Goal: Transaction & Acquisition: Subscribe to service/newsletter

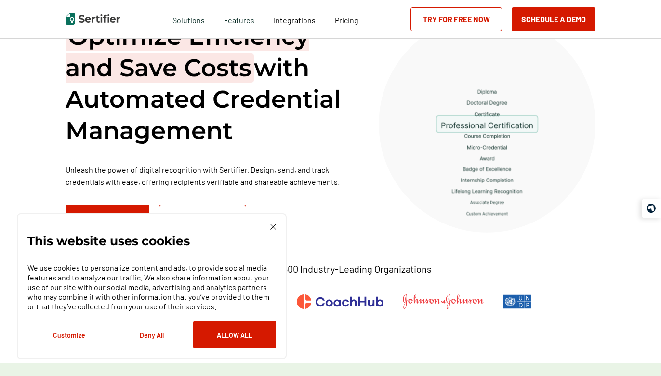
scroll to position [60, 0]
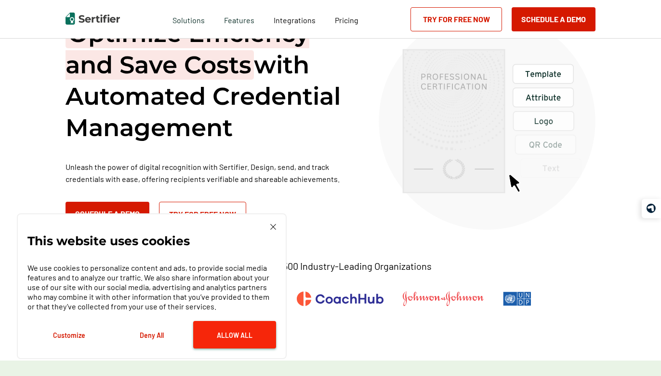
click at [221, 341] on button "Allow All" at bounding box center [234, 334] width 83 height 27
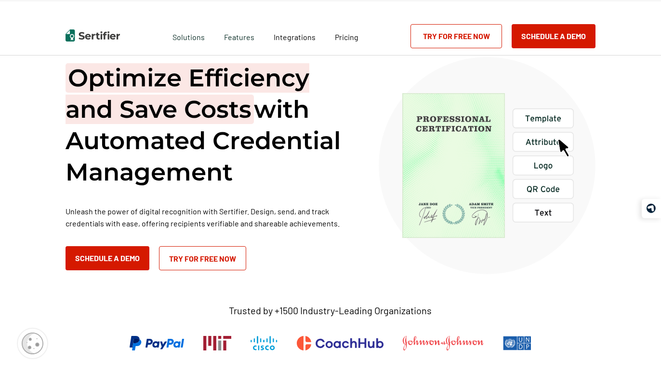
scroll to position [0, 0]
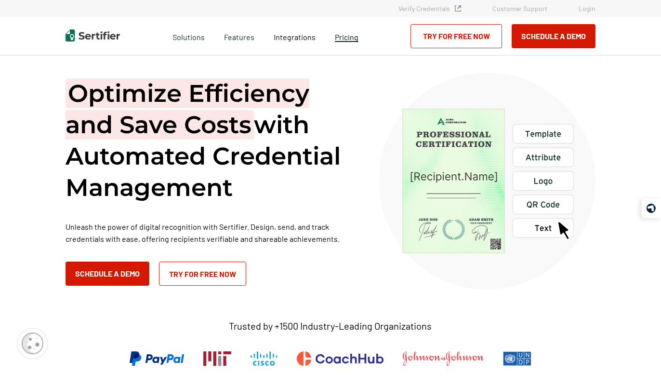
click at [348, 35] on span "Pricing" at bounding box center [347, 36] width 24 height 9
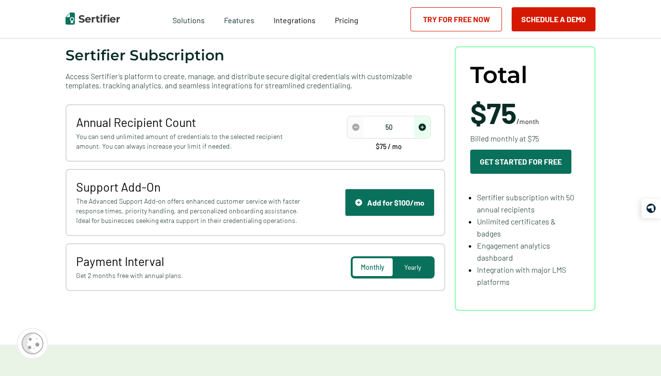
scroll to position [118, 0]
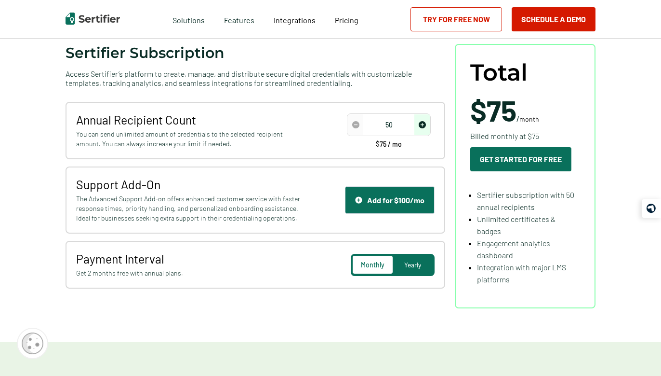
type input "100"
click at [426, 125] on img "increase number" at bounding box center [422, 124] width 7 height 7
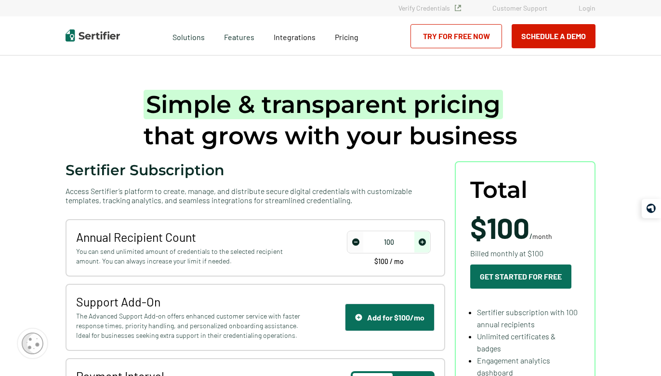
scroll to position [0, 0]
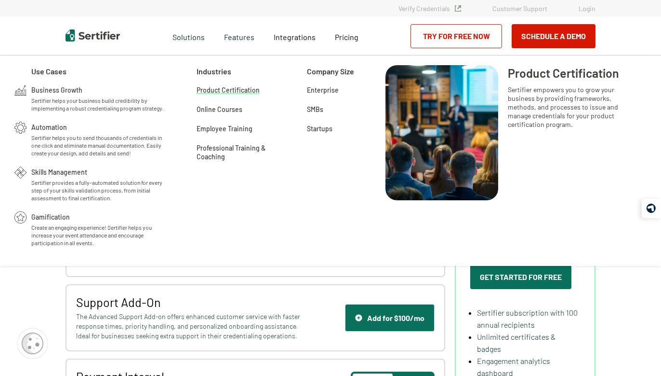
click at [235, 91] on span "Product Certification" at bounding box center [228, 89] width 63 height 10
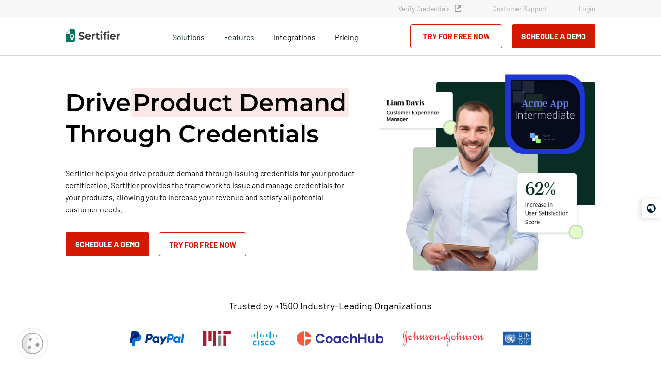
click at [147, 193] on p "Sertifier helps you drive product demand through issuing credentials for your p…" at bounding box center [210, 191] width 289 height 48
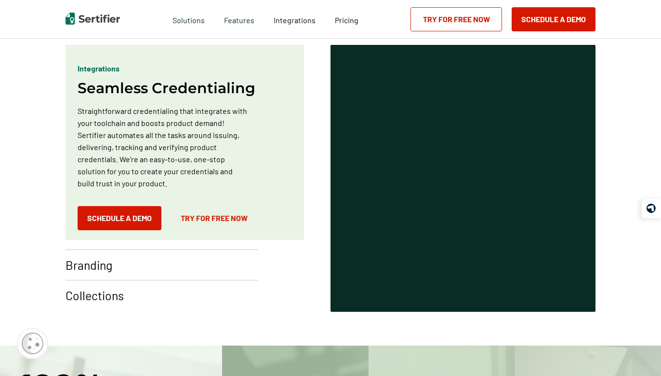
scroll to position [575, 0]
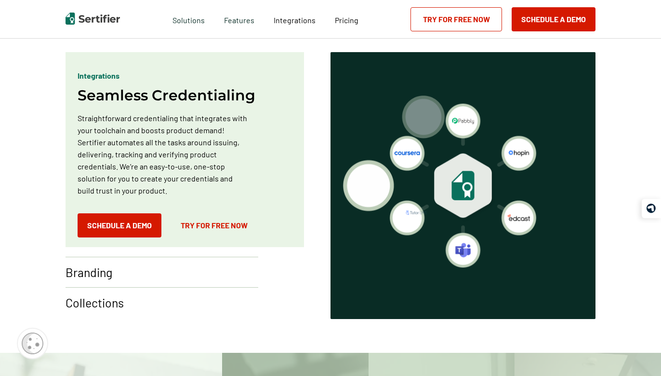
click at [97, 275] on p "Branding" at bounding box center [89, 271] width 47 height 15
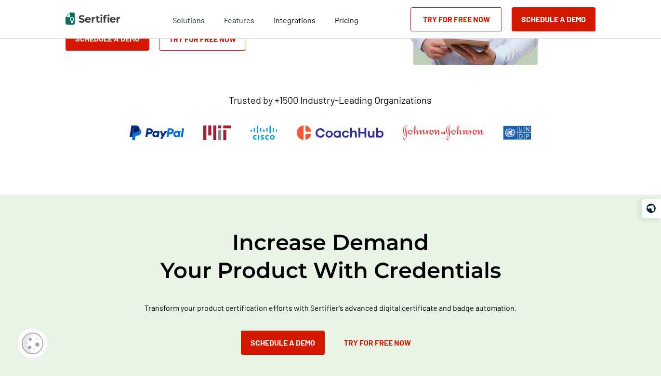
scroll to position [0, 0]
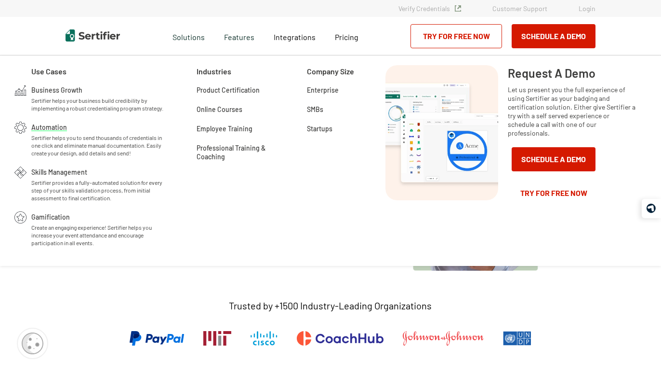
click at [118, 155] on span "Sertifier helps you to send thousands of credentials in one click and eliminate…" at bounding box center [98, 145] width 134 height 23
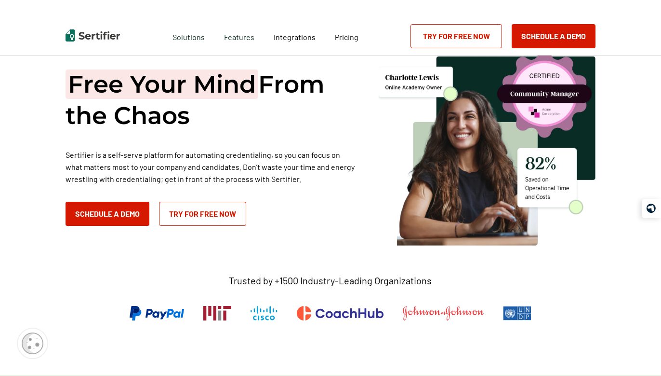
scroll to position [26, 0]
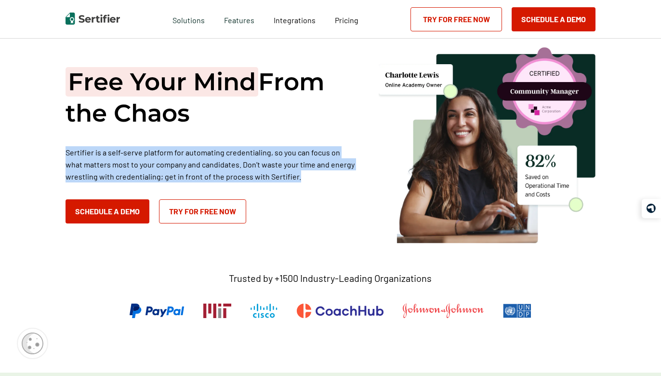
drag, startPoint x: 298, startPoint y: 175, endPoint x: 63, endPoint y: 153, distance: 235.8
click at [63, 153] on div "Free Your Mind From the Chaos Sertifier is a self-serve platform for automating…" at bounding box center [330, 200] width 579 height 343
copy p "Sertifier is a self-serve platform for automating credentialing, so you can foc…"
click at [234, 214] on link "Try for Free Now" at bounding box center [202, 211] width 87 height 24
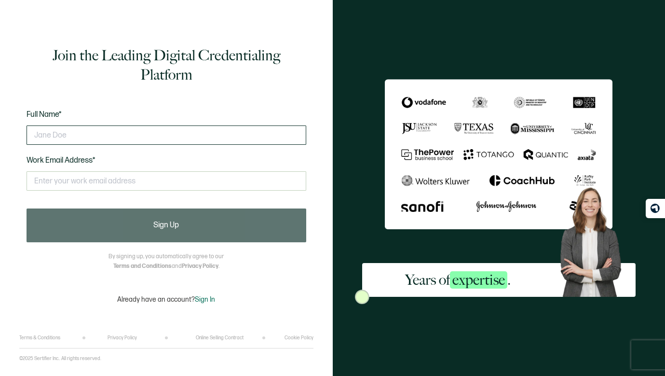
click at [127, 137] on input "text" at bounding box center [167, 134] width 280 height 19
type input "j"
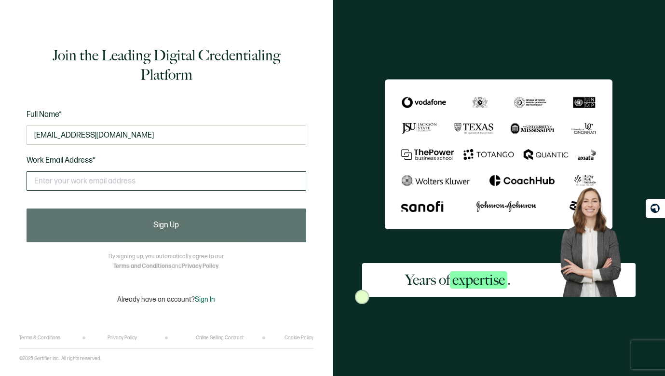
type input "[EMAIL_ADDRESS][DOMAIN_NAME]"
click at [100, 185] on input "text" at bounding box center [167, 180] width 280 height 19
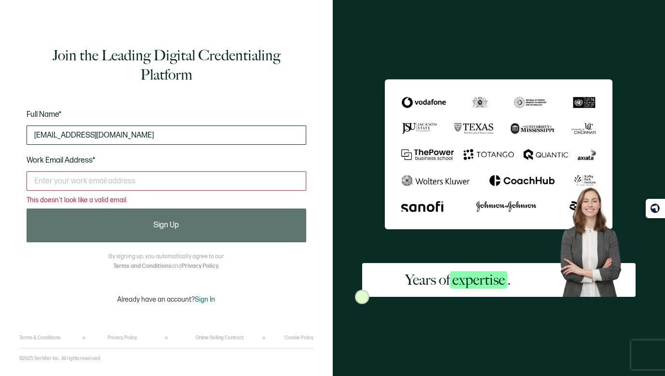
drag, startPoint x: 122, startPoint y: 135, endPoint x: 29, endPoint y: 134, distance: 93.5
click at [28, 134] on input "[EMAIL_ADDRESS][DOMAIN_NAME]" at bounding box center [167, 134] width 280 height 19
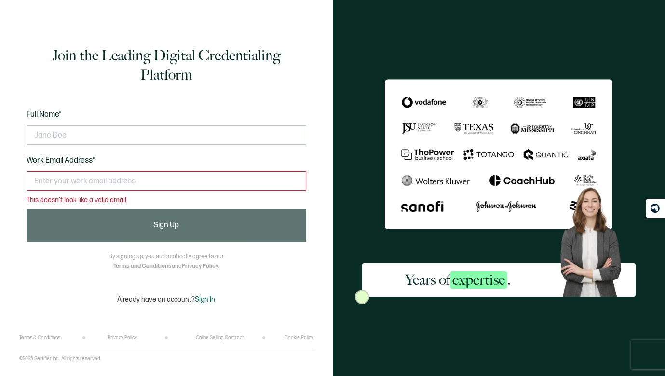
click at [35, 181] on input "text" at bounding box center [167, 180] width 280 height 19
paste input "[EMAIL_ADDRESS][DOMAIN_NAME]"
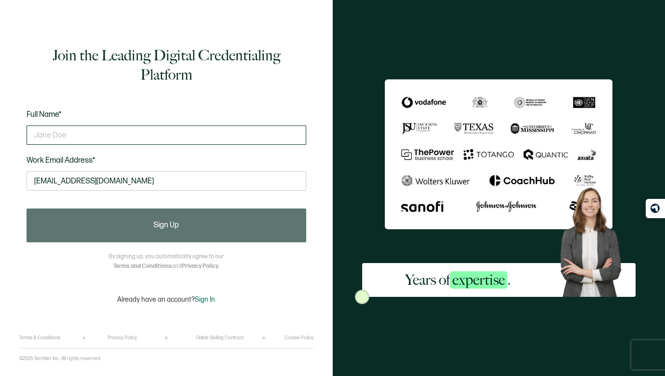
type input "[EMAIL_ADDRESS][DOMAIN_NAME]"
click at [64, 133] on input "text" at bounding box center [167, 134] width 280 height 19
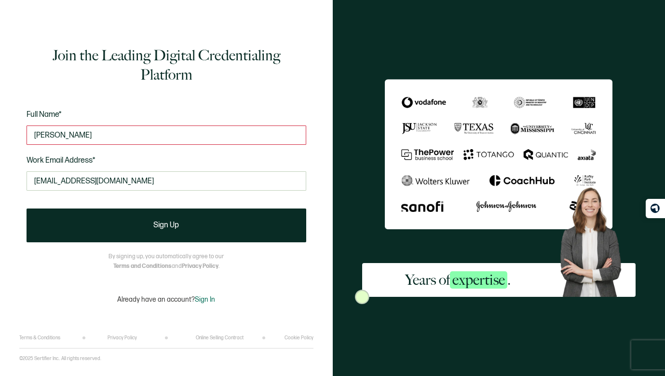
type input "[PERSON_NAME]"
click at [16, 171] on div "Join the Leading Digital Credentialing Platform Full Name* Sue Bot Work Email A…" at bounding box center [166, 188] width 333 height 376
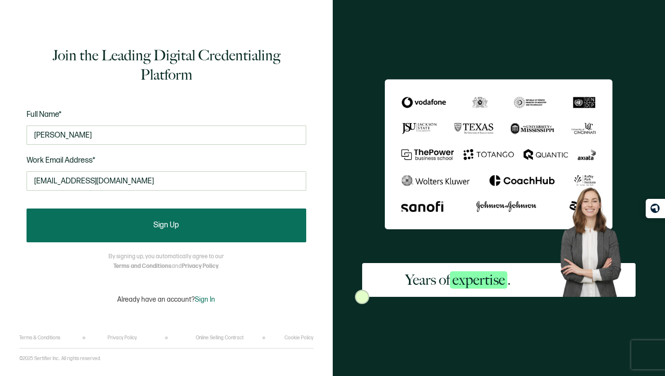
click at [165, 231] on button "Sign Up" at bounding box center [167, 225] width 280 height 34
